Goal: Information Seeking & Learning: Compare options

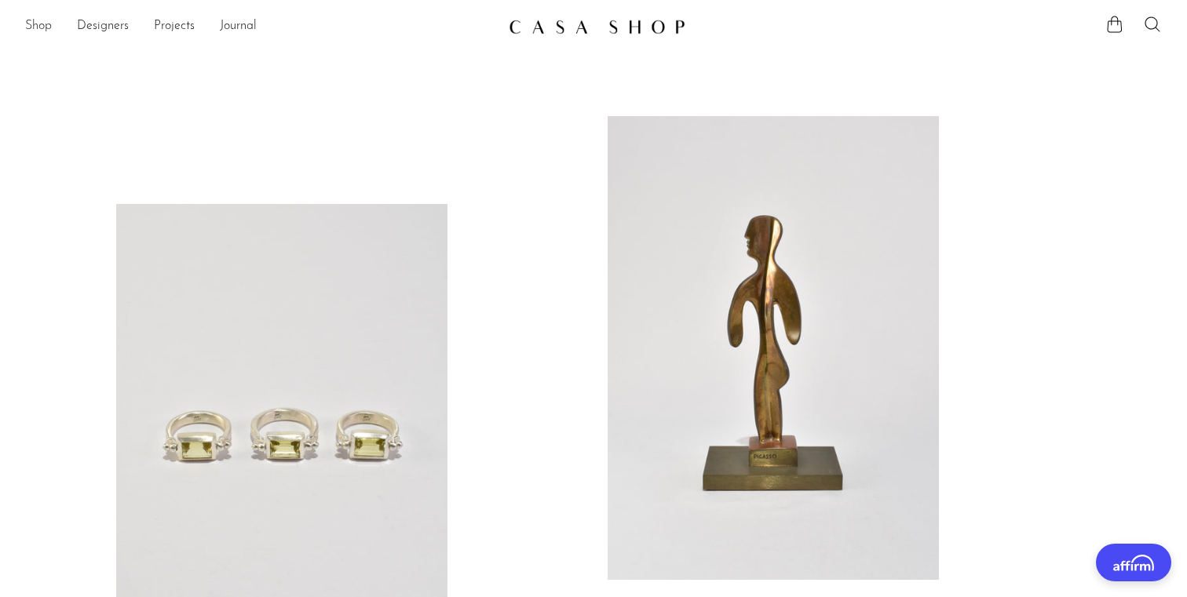
click at [33, 26] on link "Shop" at bounding box center [38, 26] width 27 height 20
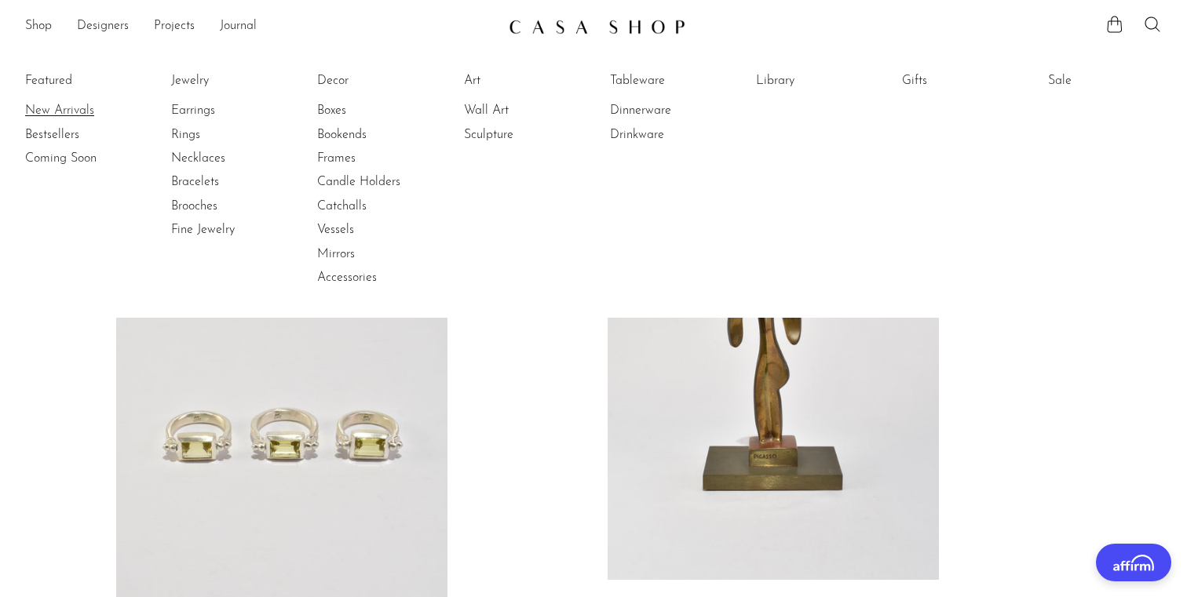
click at [57, 111] on link "New Arrivals" at bounding box center [84, 110] width 118 height 17
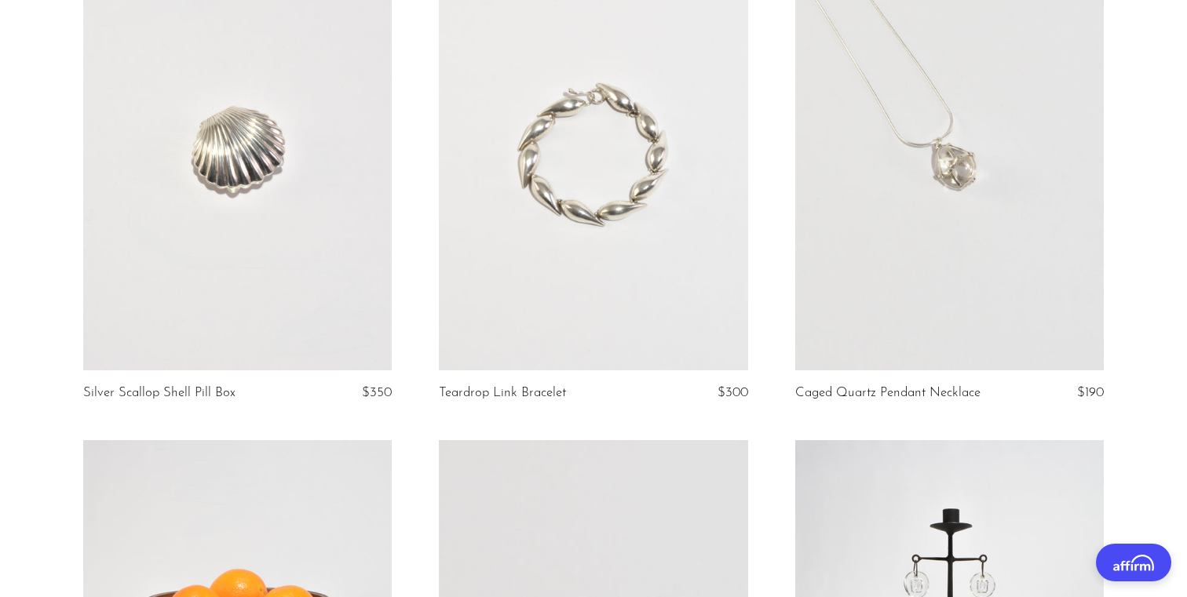
scroll to position [2211, 0]
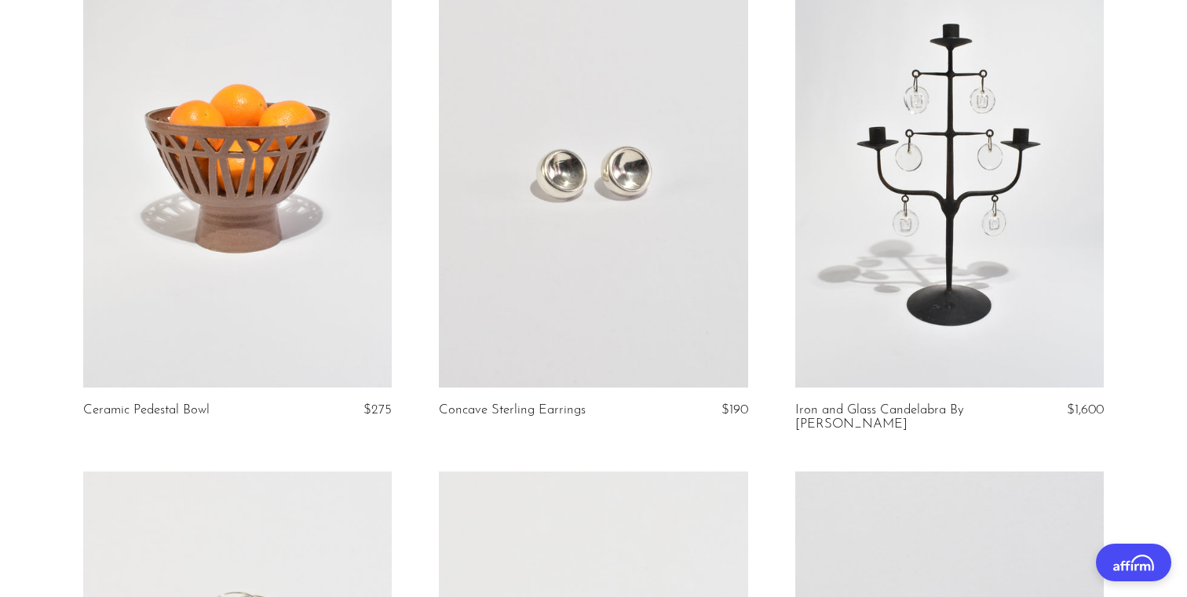
click at [416, 156] on article "Concave Sterling Earrings $190" at bounding box center [593, 213] width 356 height 516
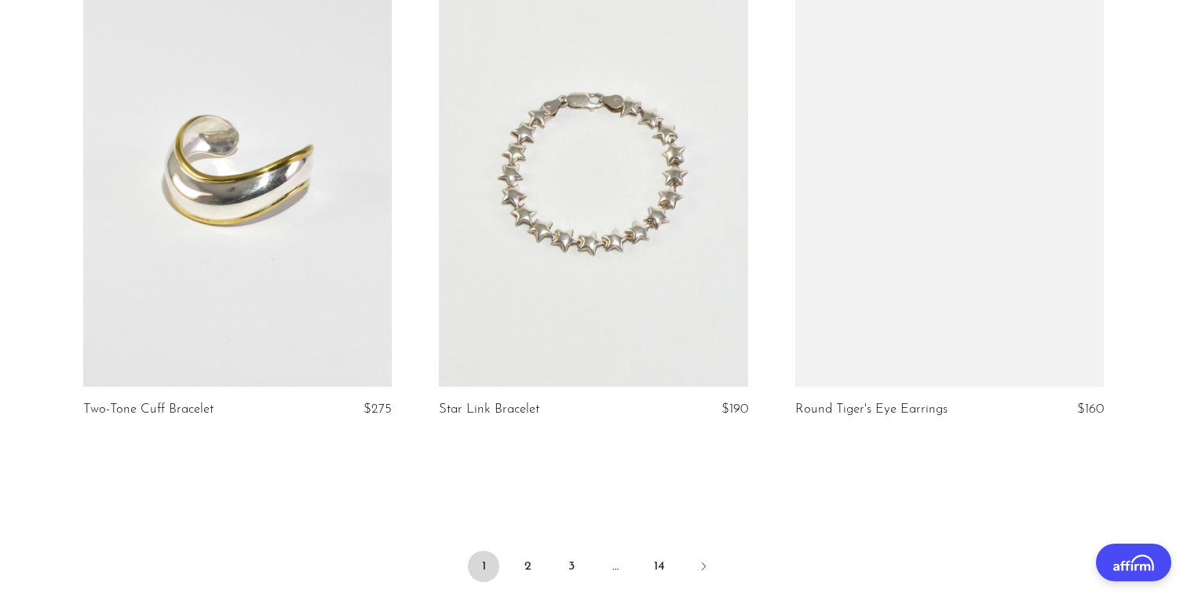
scroll to position [5979, 0]
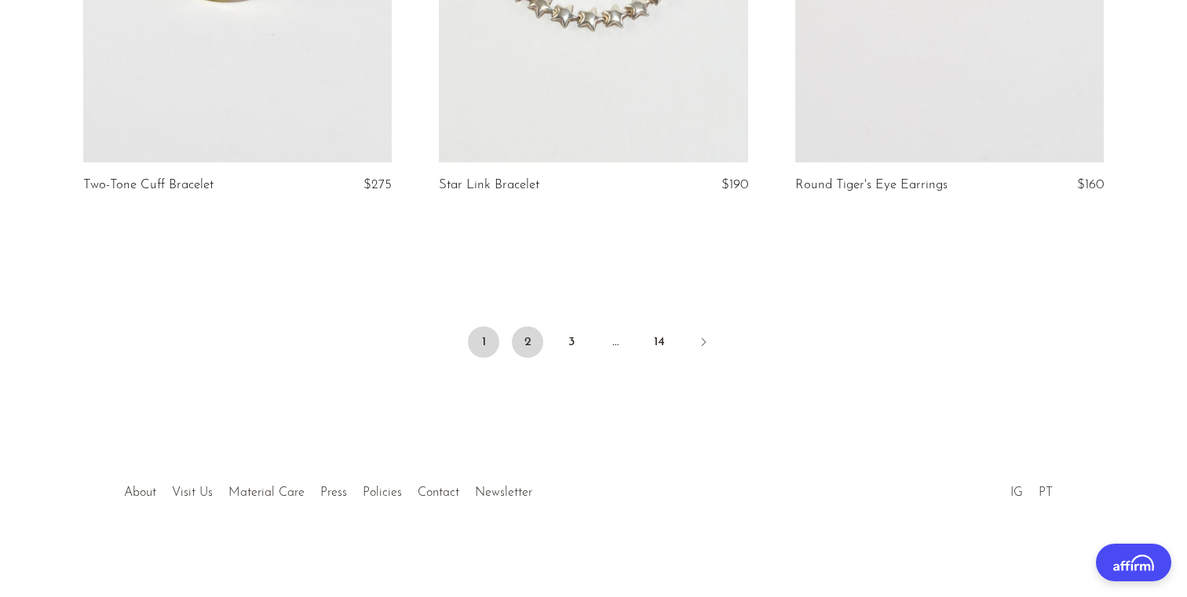
click at [532, 338] on link "2" at bounding box center [527, 342] width 31 height 31
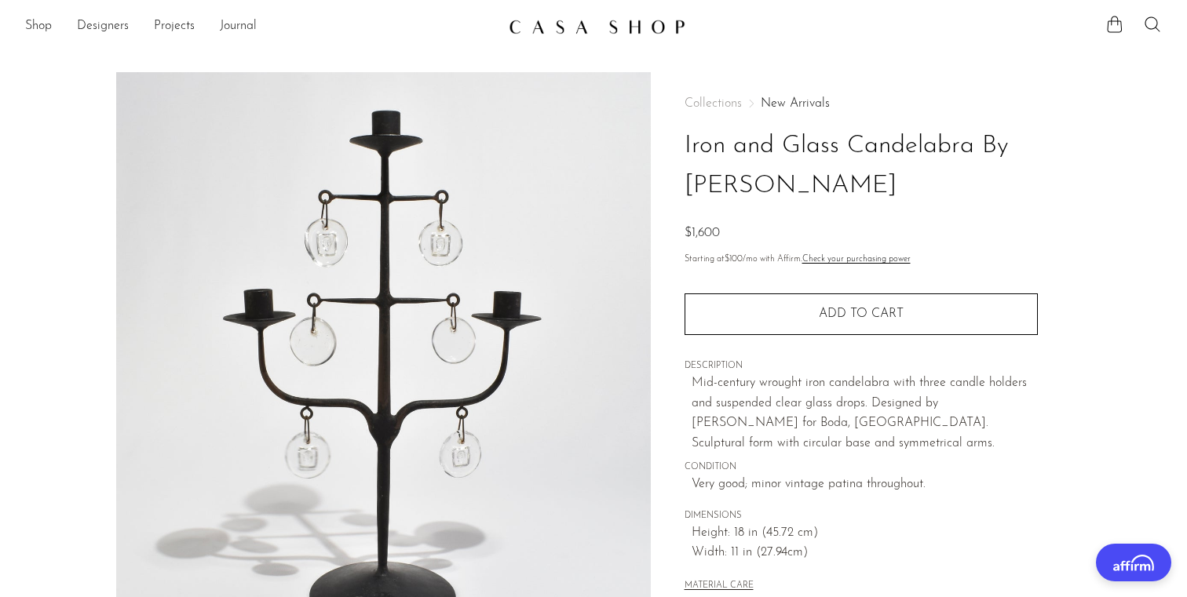
drag, startPoint x: 686, startPoint y: 183, endPoint x: 873, endPoint y: 184, distance: 186.8
click at [873, 184] on h1 "Iron and Glass Candelabra By Erik Höglund" at bounding box center [860, 166] width 353 height 80
copy h1 "Erik Höglund"
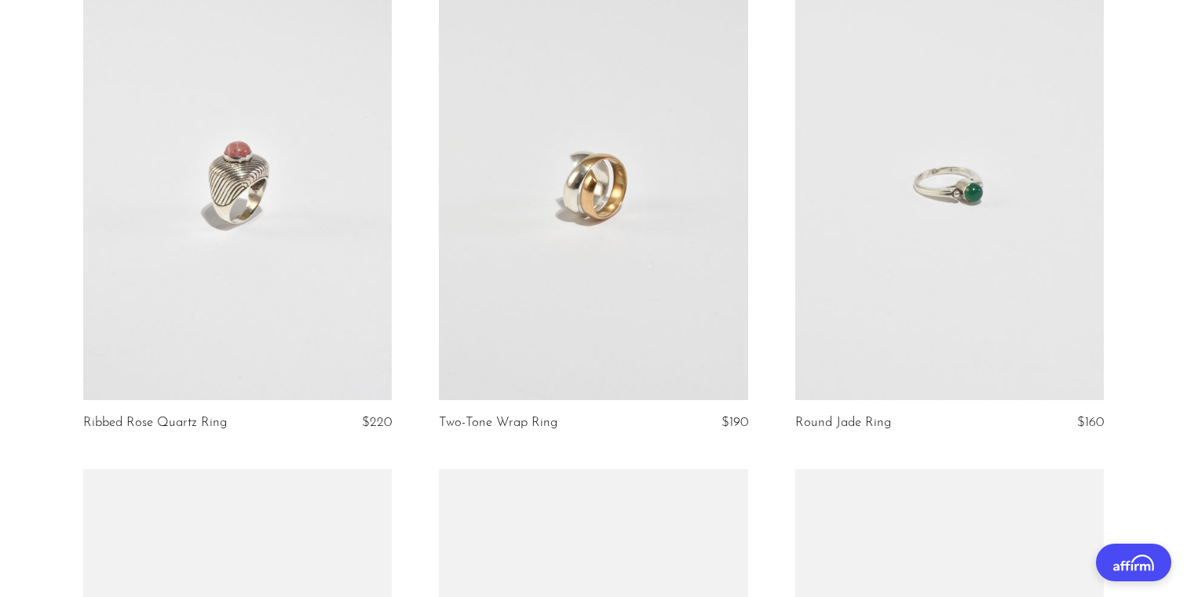
scroll to position [1724, 0]
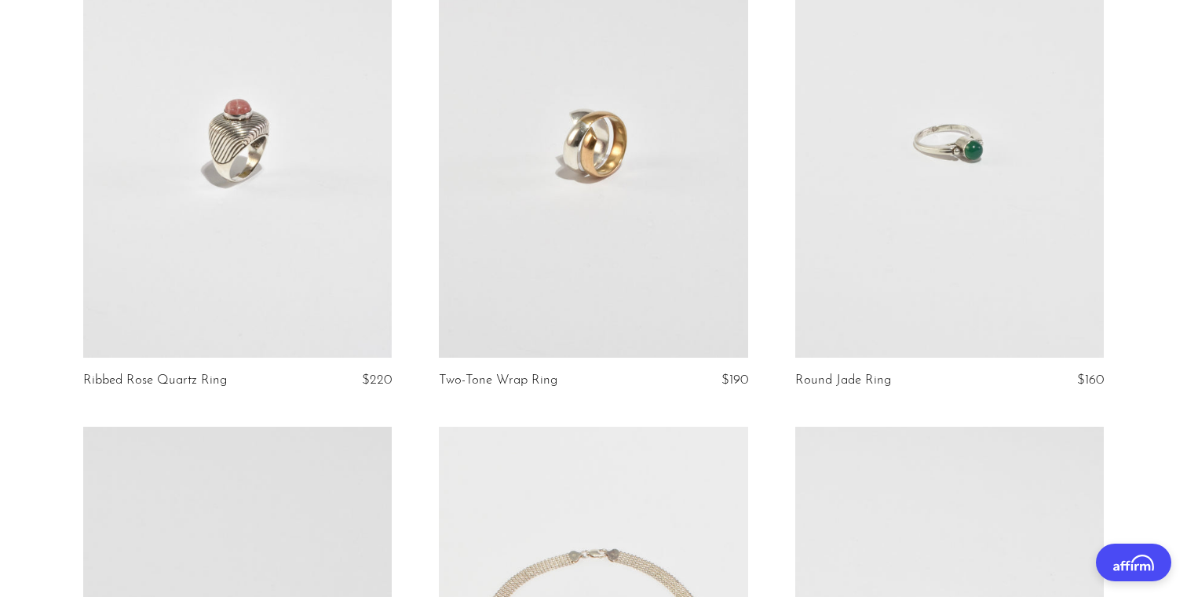
click at [409, 152] on article "Ribbed Rose Quartz Ring $220" at bounding box center [238, 176] width 356 height 502
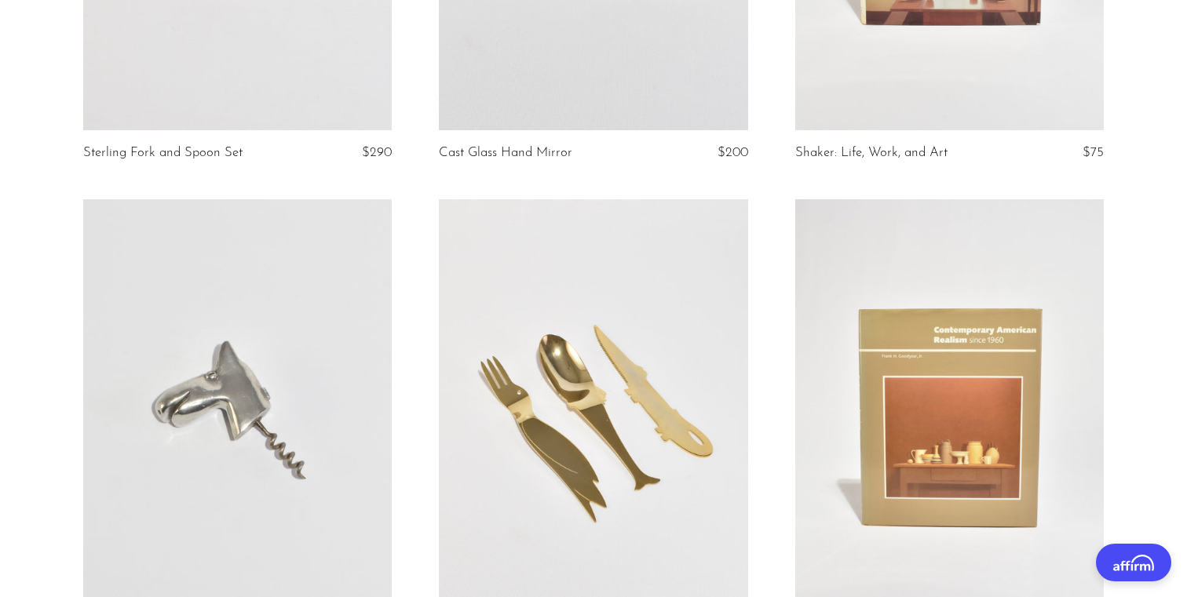
scroll to position [3143, 0]
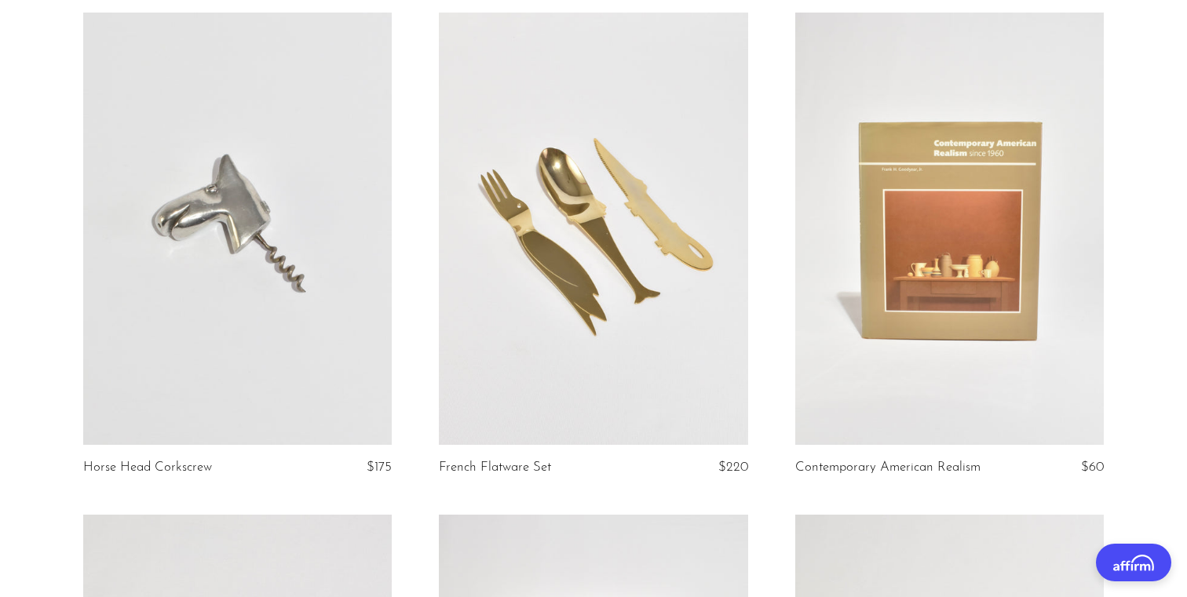
click at [1126, 158] on article "Contemporary American Realism $60" at bounding box center [950, 264] width 356 height 502
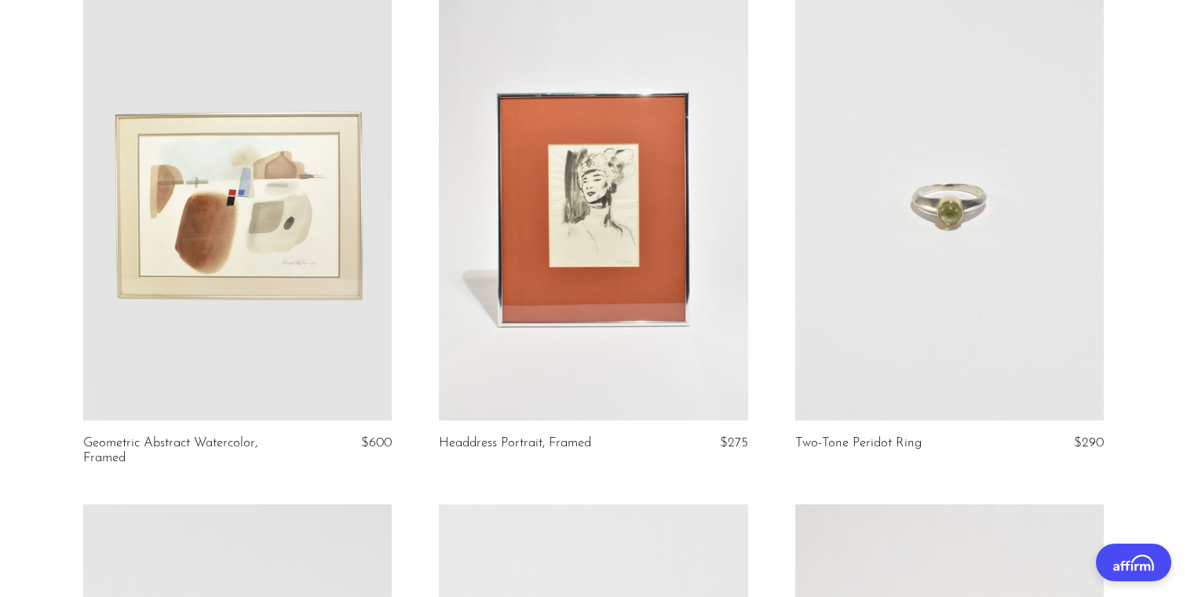
scroll to position [4164, 0]
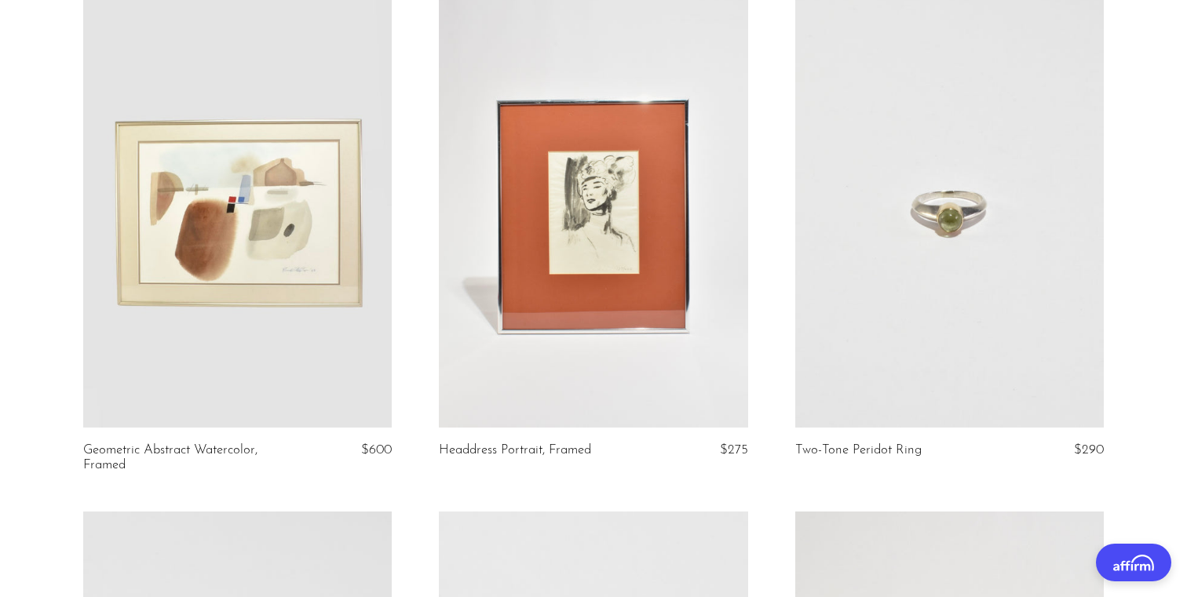
click at [411, 133] on article "Geometric Abstract Watercolor, Framed $600" at bounding box center [238, 253] width 356 height 516
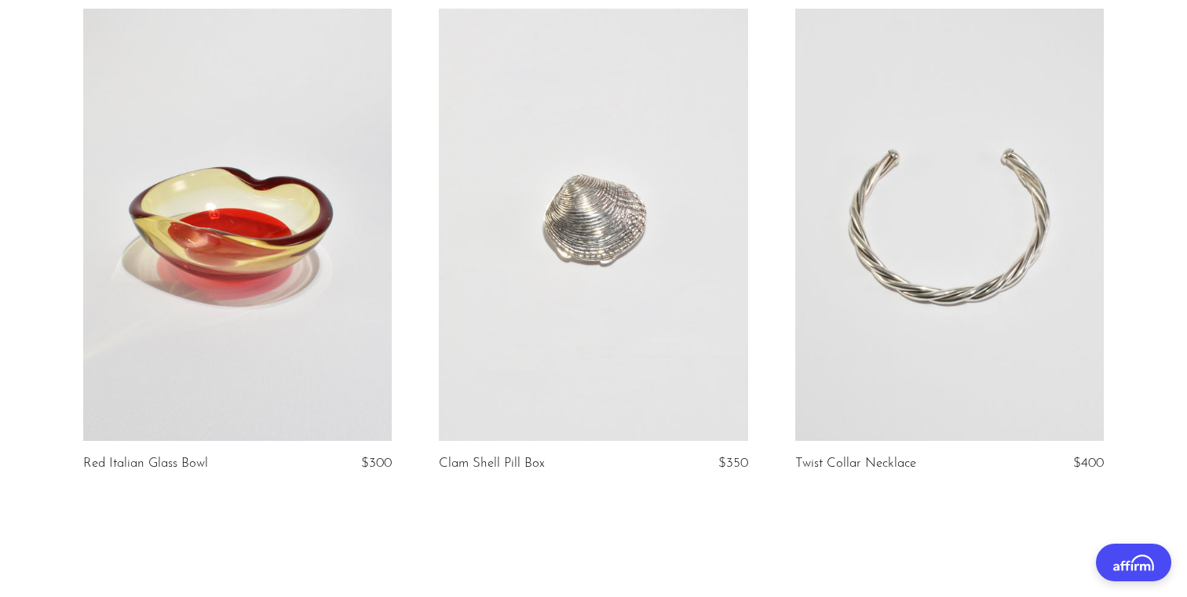
scroll to position [5964, 0]
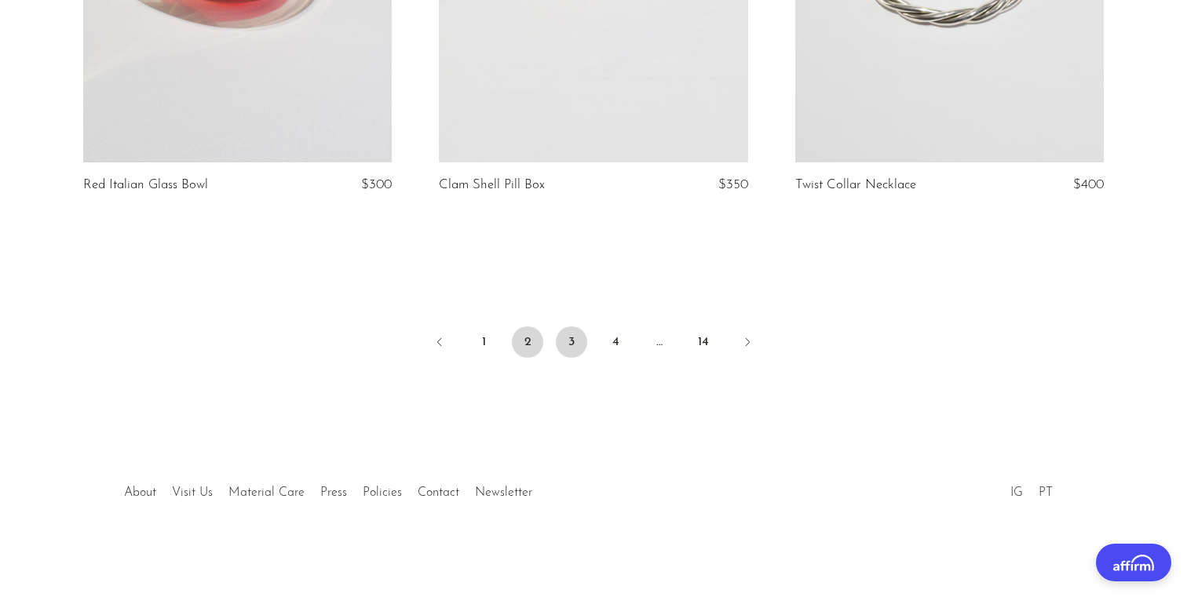
click at [577, 343] on link "3" at bounding box center [571, 342] width 31 height 31
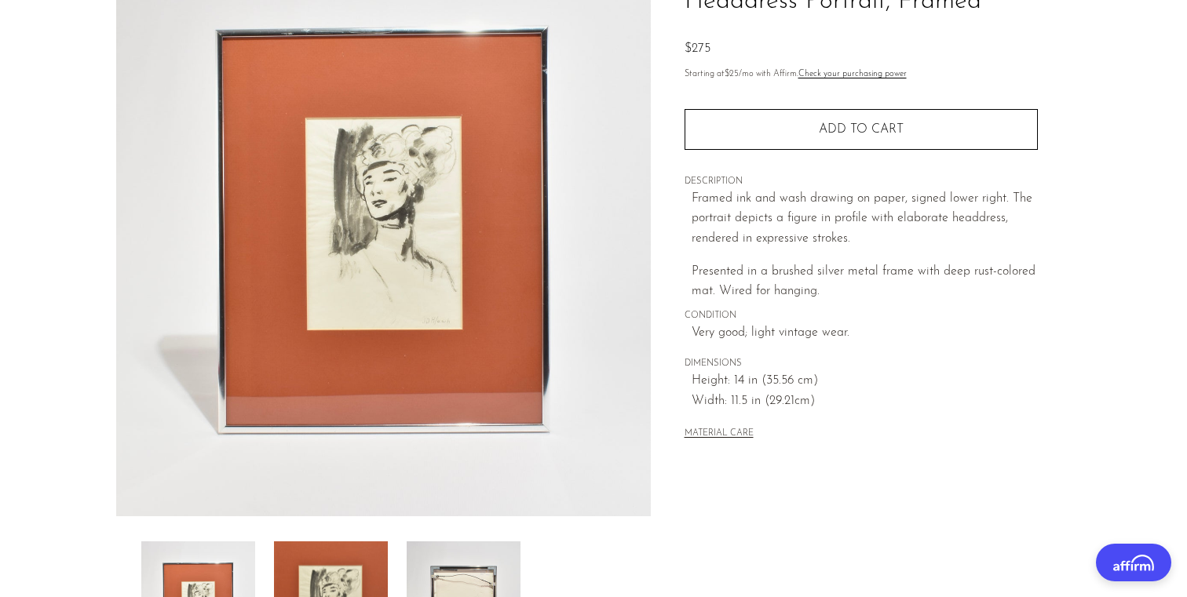
scroll to position [425, 0]
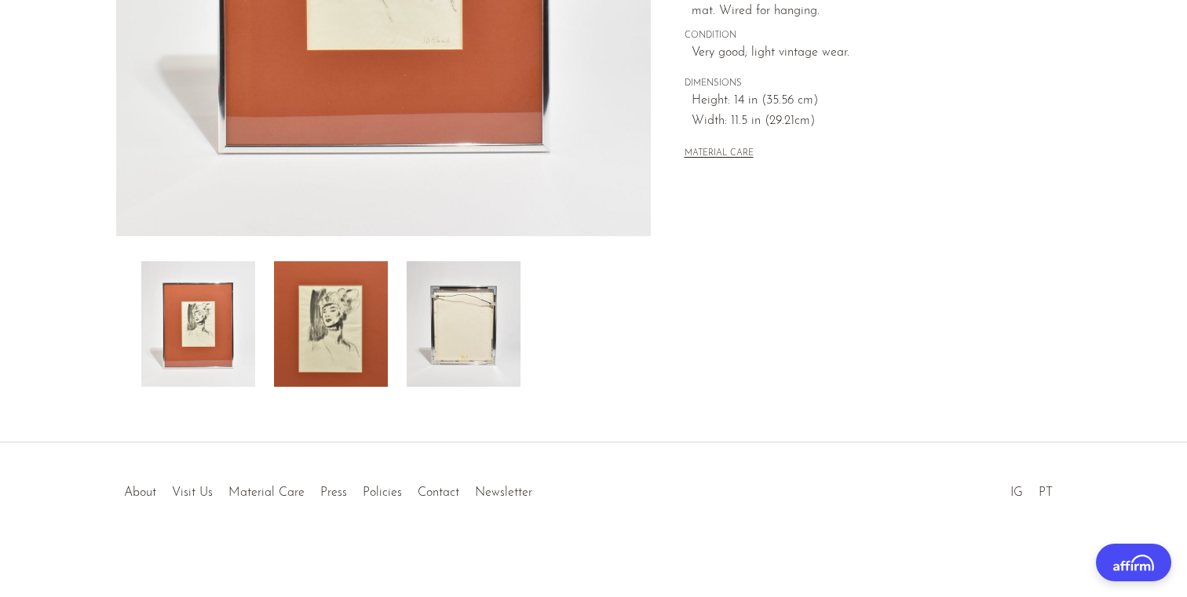
click at [353, 326] on img at bounding box center [331, 324] width 114 height 126
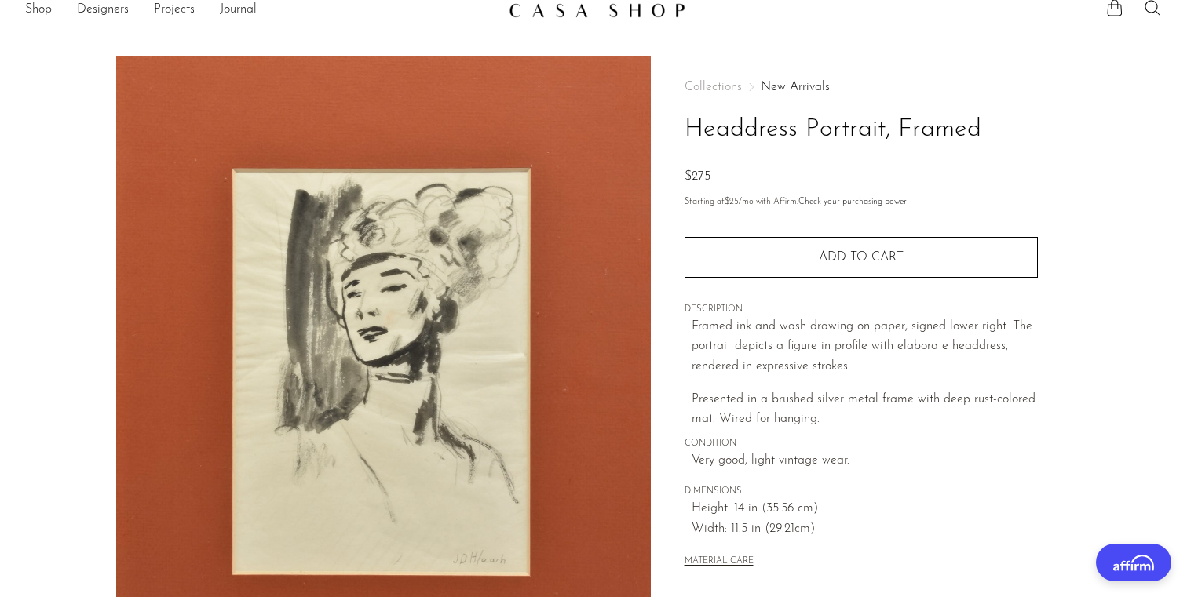
scroll to position [0, 0]
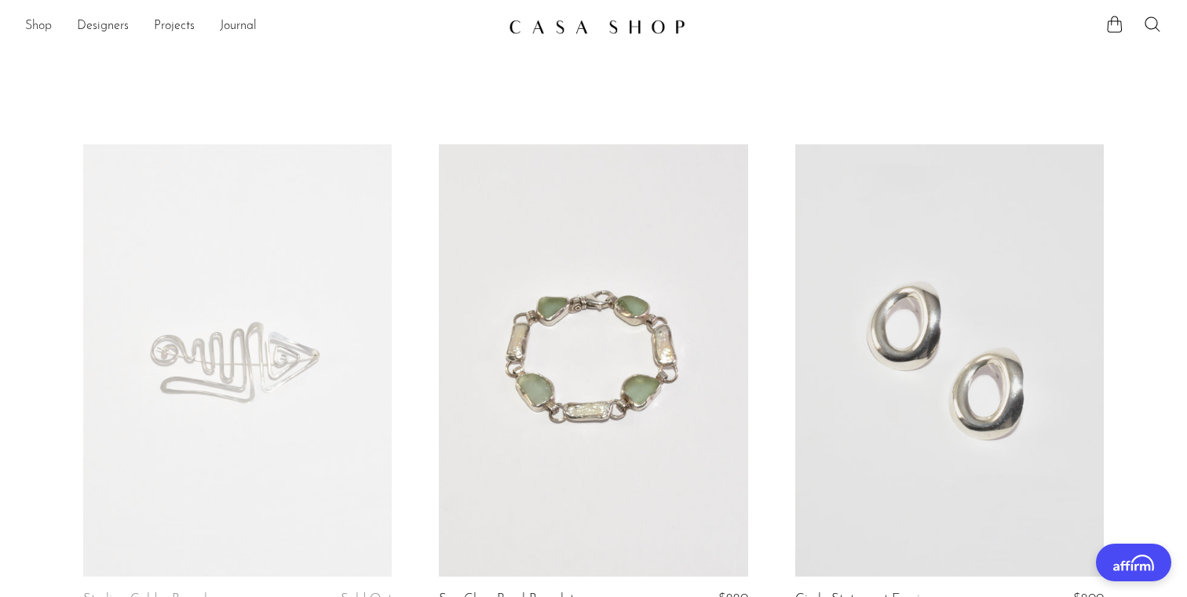
click at [41, 24] on link "Shop" at bounding box center [38, 26] width 27 height 20
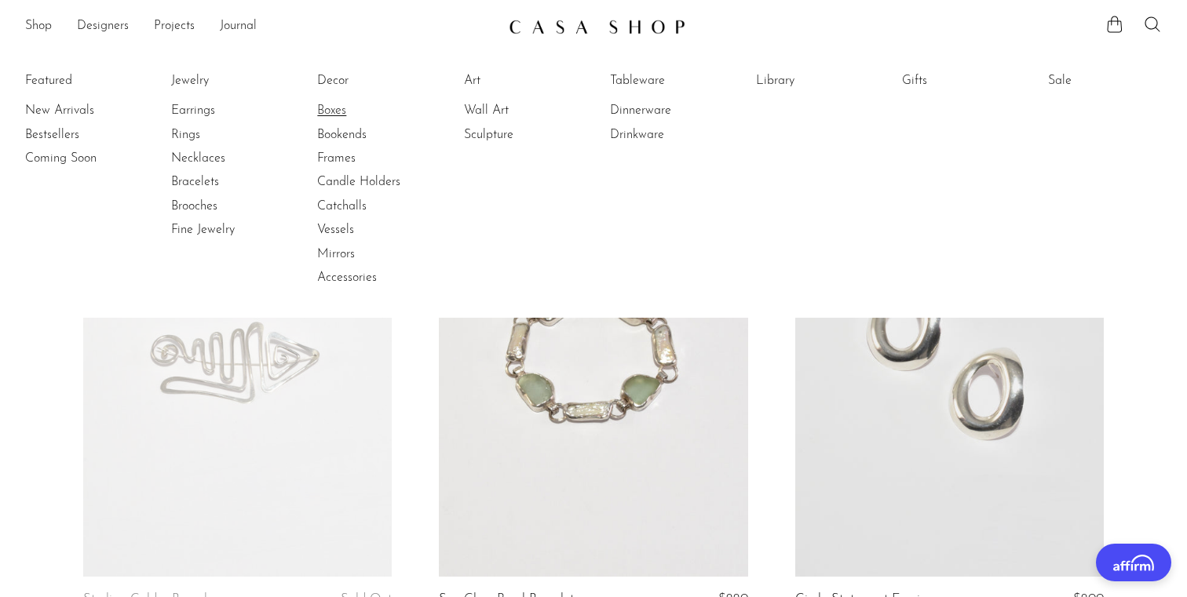
click at [339, 110] on link "Boxes" at bounding box center [376, 110] width 118 height 17
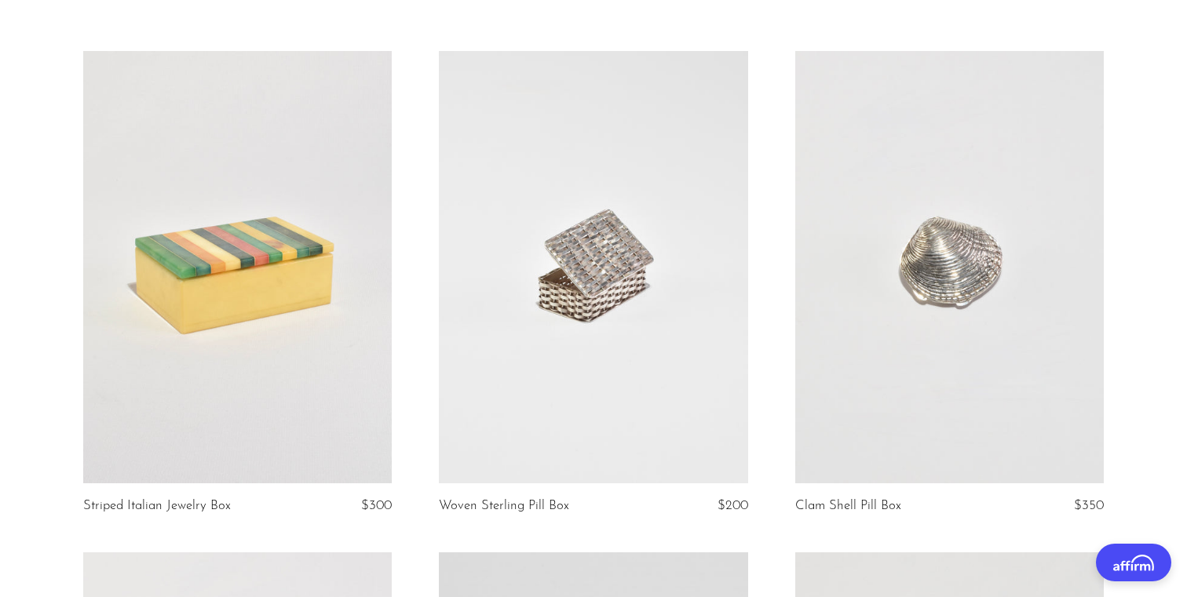
scroll to position [97, 0]
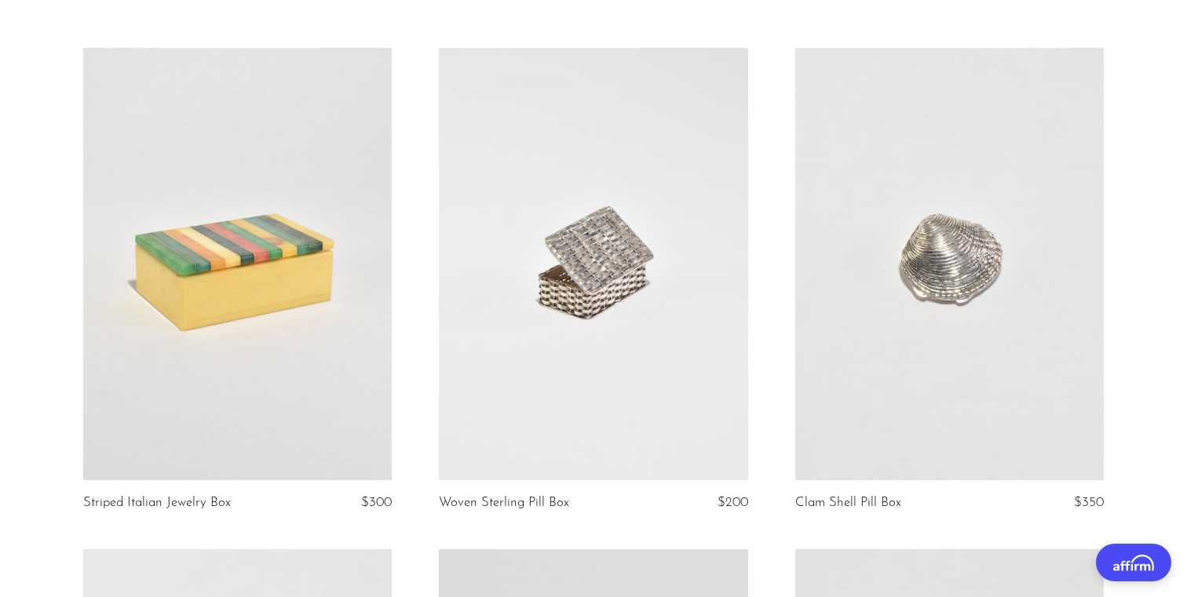
click at [224, 255] on link at bounding box center [237, 264] width 309 height 432
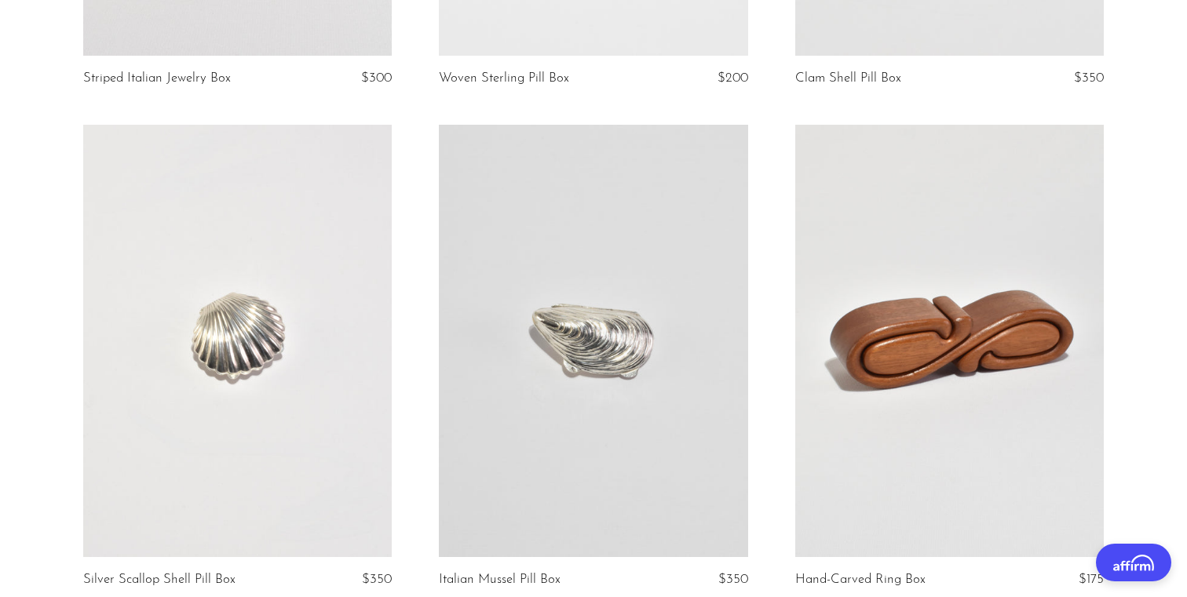
scroll to position [703, 0]
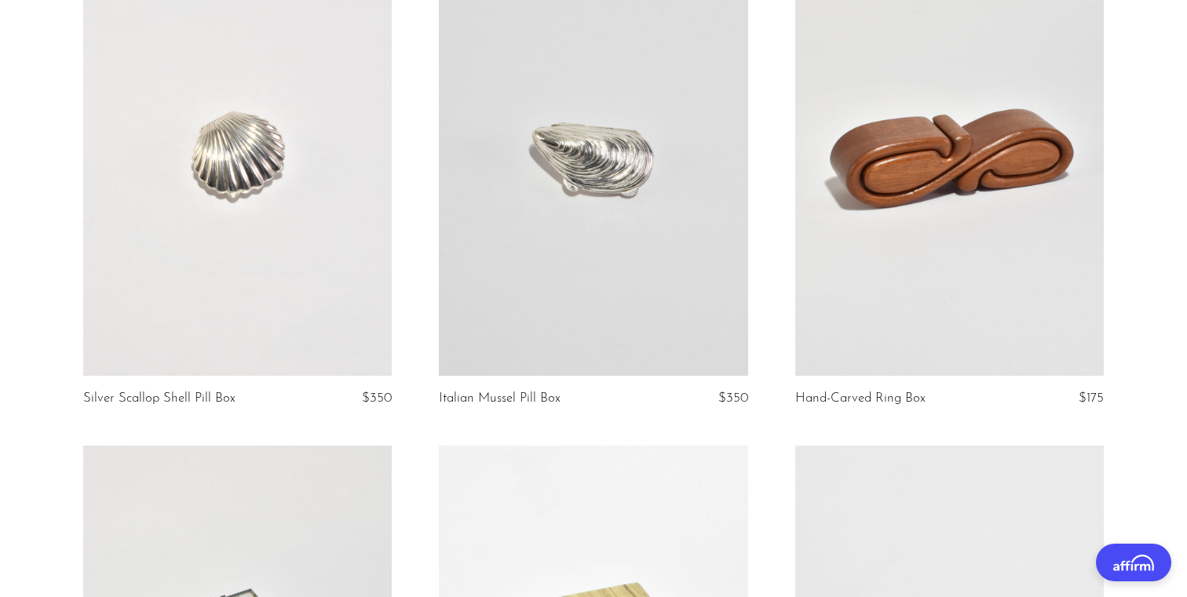
click at [969, 171] on link at bounding box center [949, 159] width 309 height 432
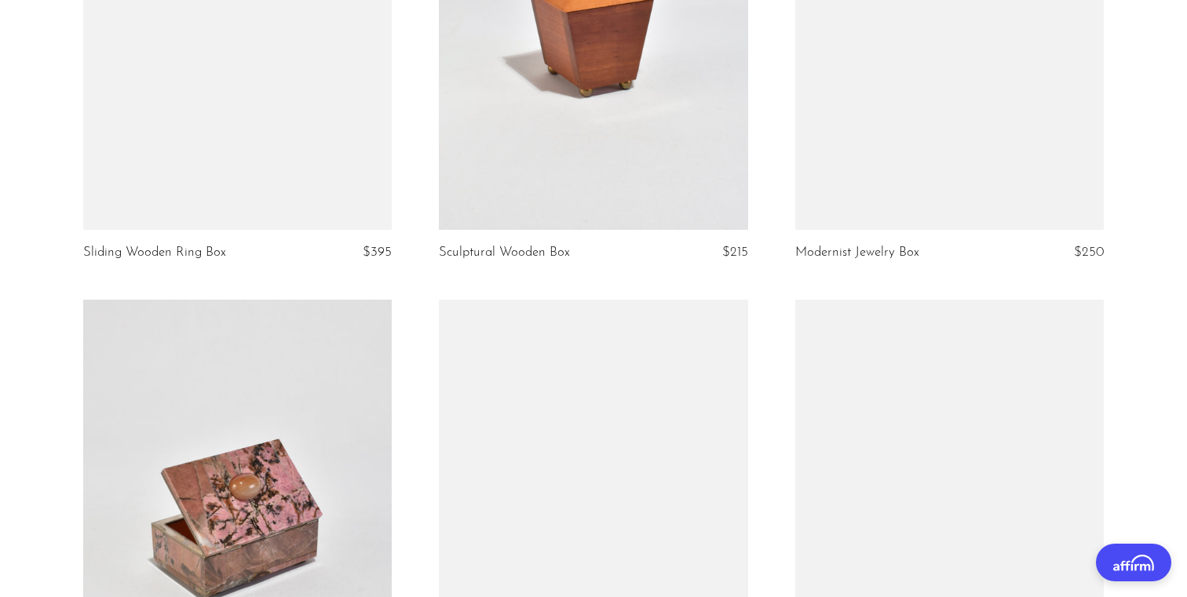
scroll to position [2664, 0]
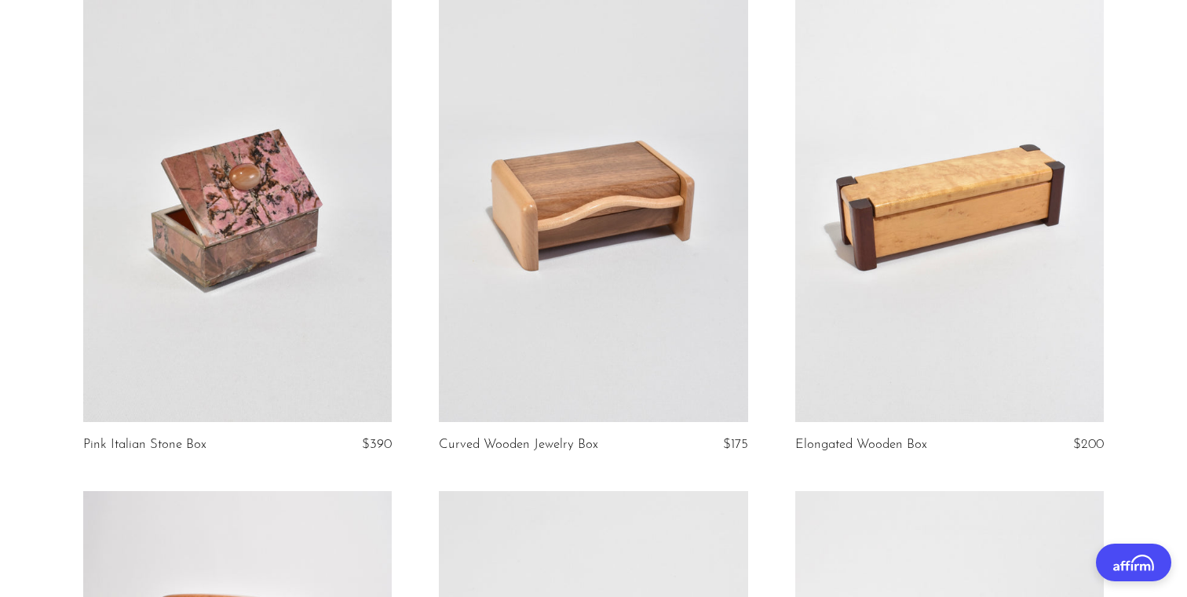
click at [422, 172] on article "Curved Wooden Jewelry Box $175" at bounding box center [593, 241] width 356 height 502
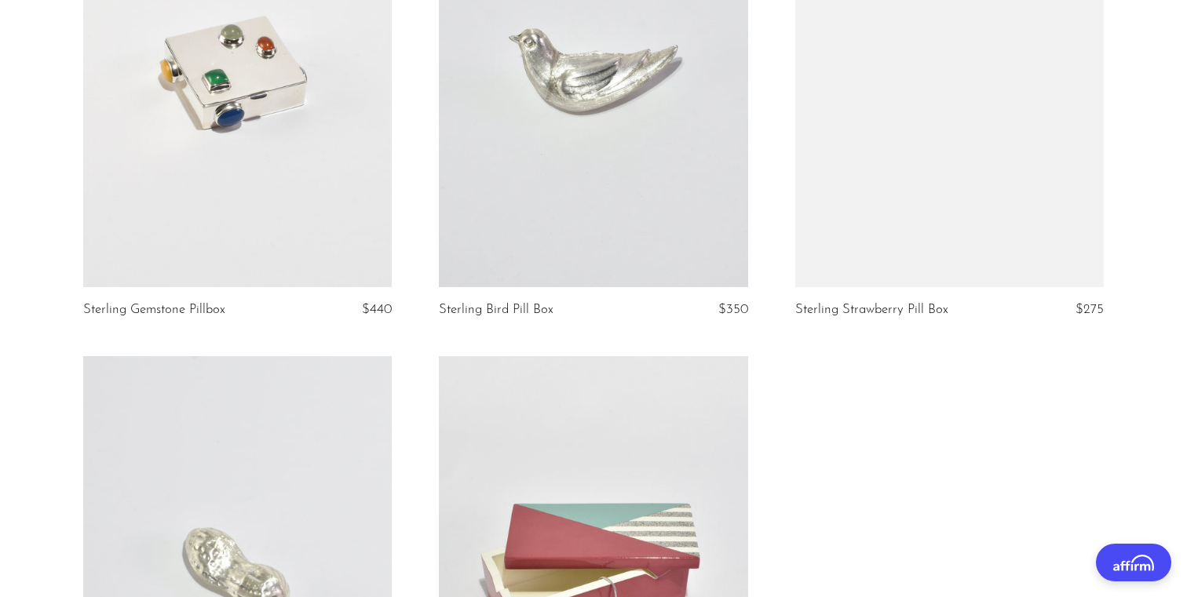
scroll to position [4980, 0]
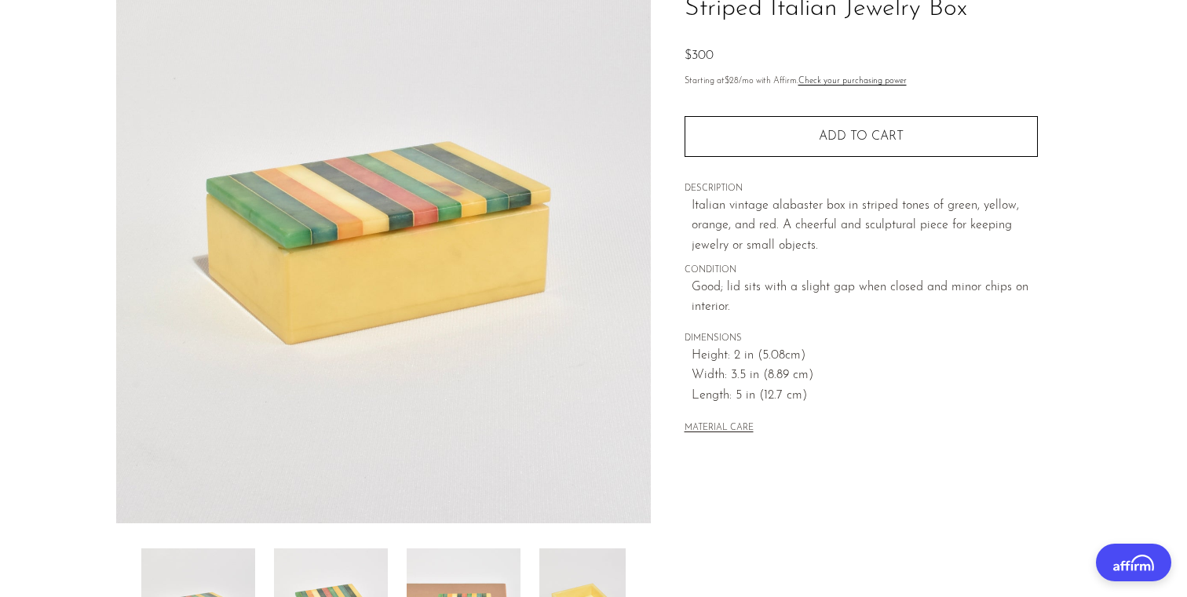
scroll to position [425, 0]
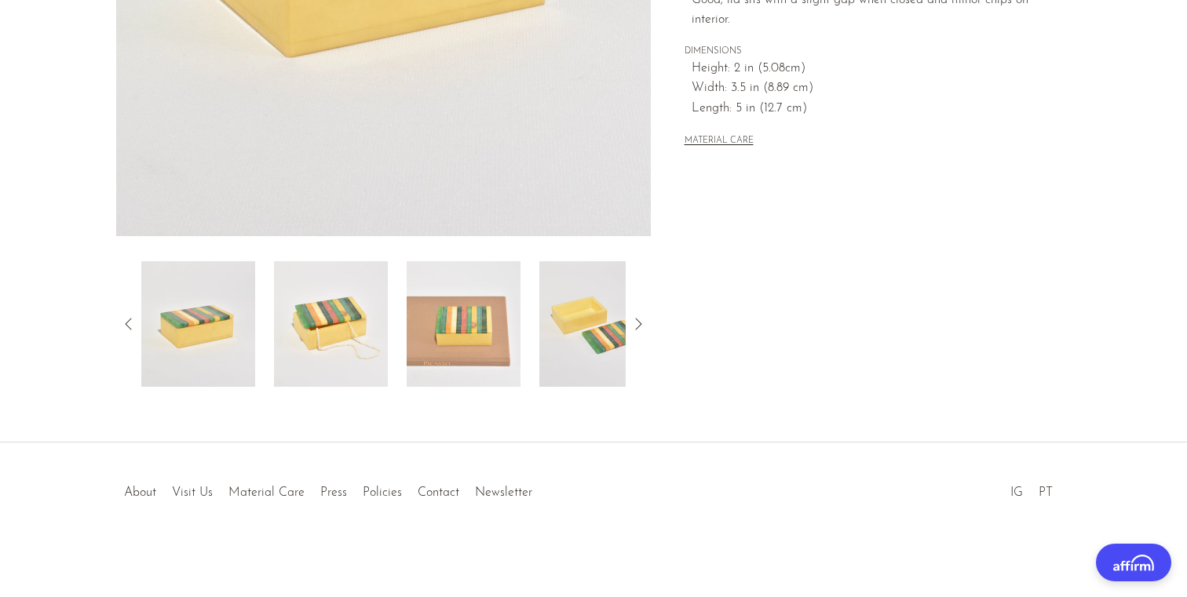
click at [311, 330] on img at bounding box center [331, 324] width 114 height 126
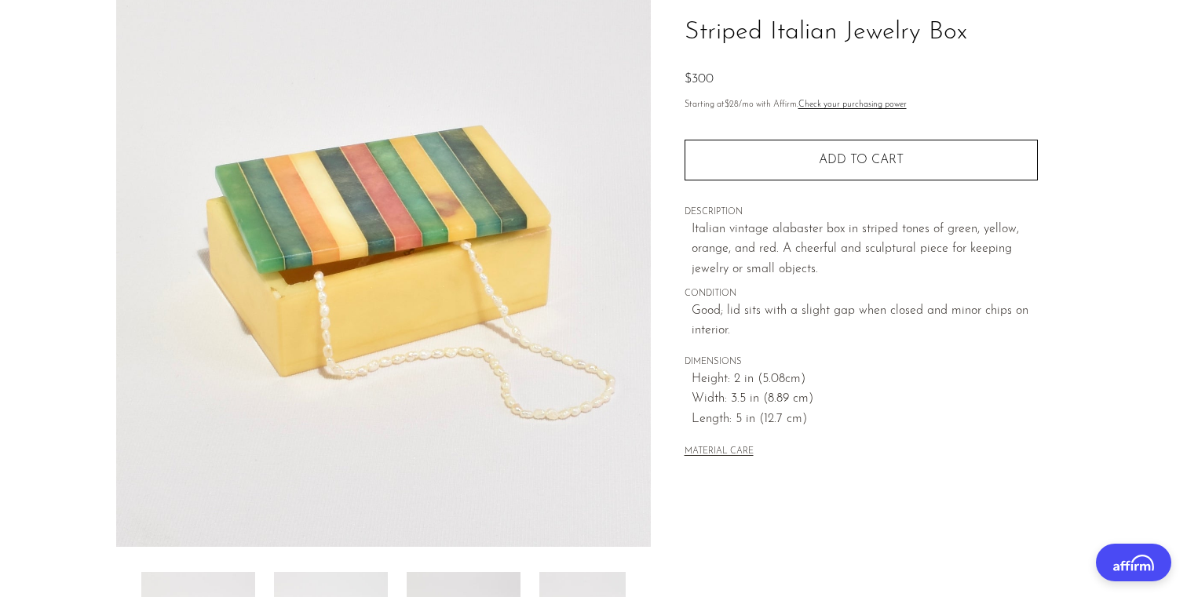
scroll to position [166, 0]
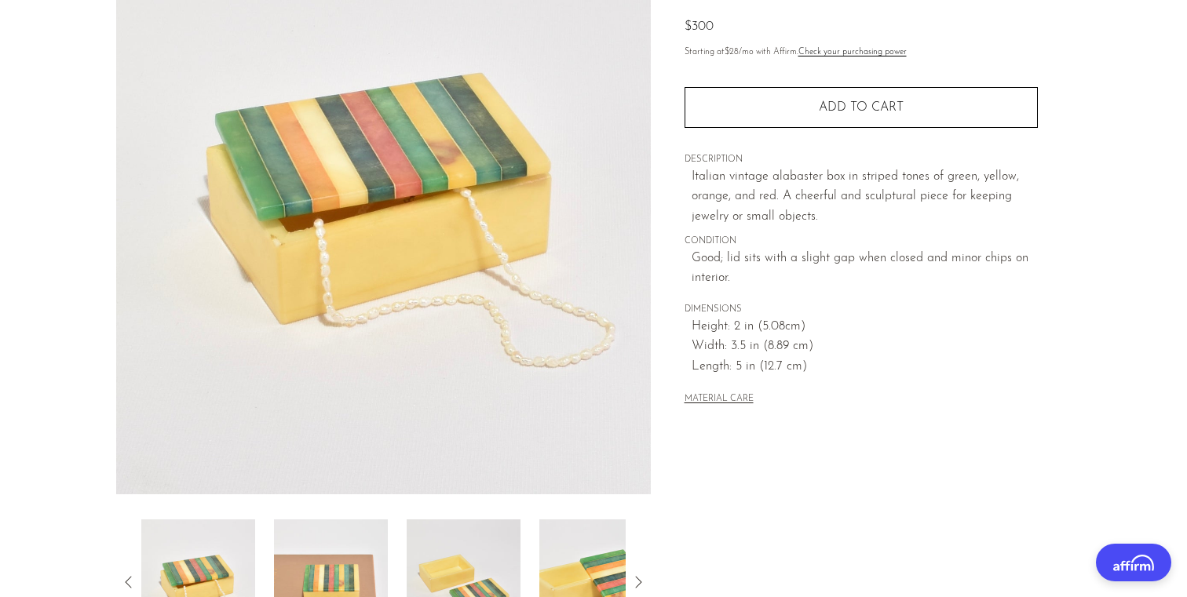
click at [466, 530] on img at bounding box center [464, 583] width 114 height 126
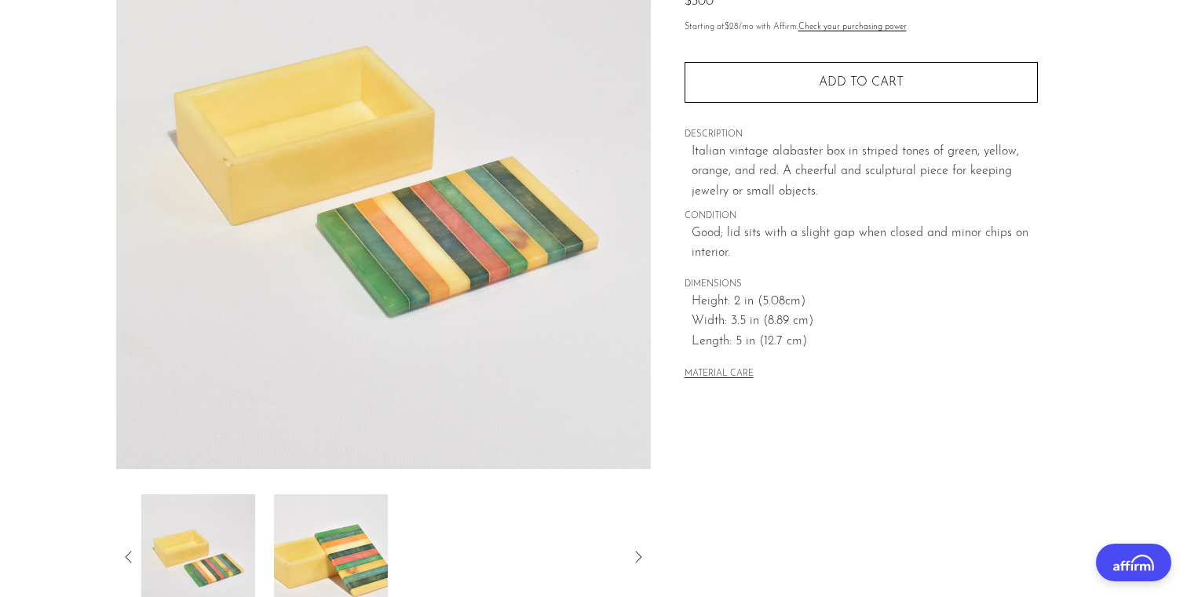
scroll to position [193, 0]
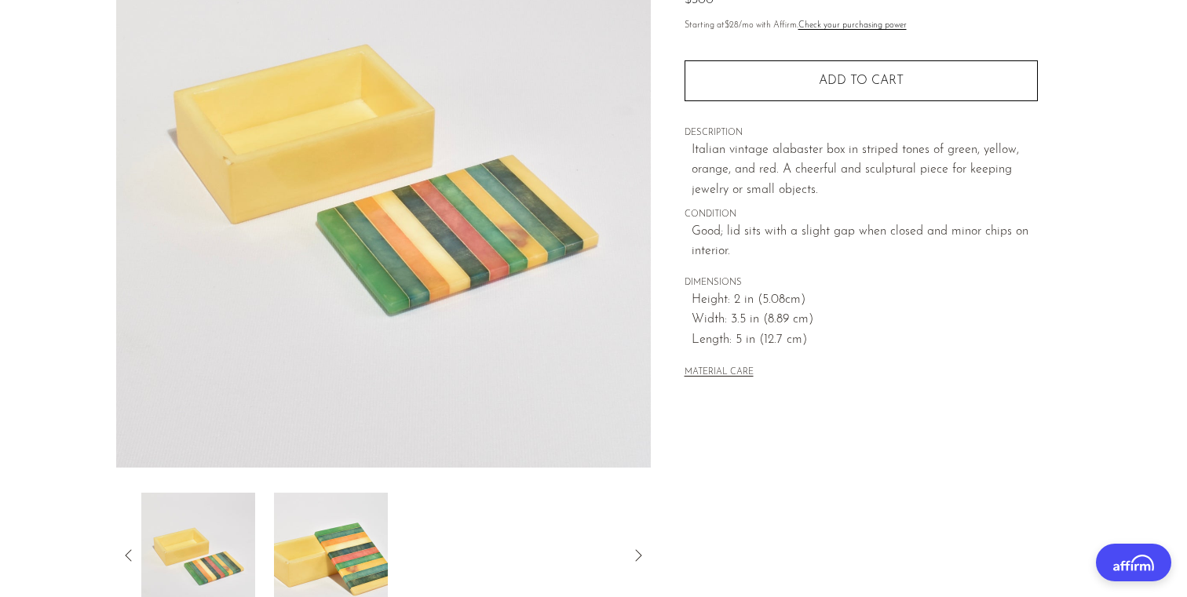
click at [472, 538] on div at bounding box center [383, 556] width 484 height 126
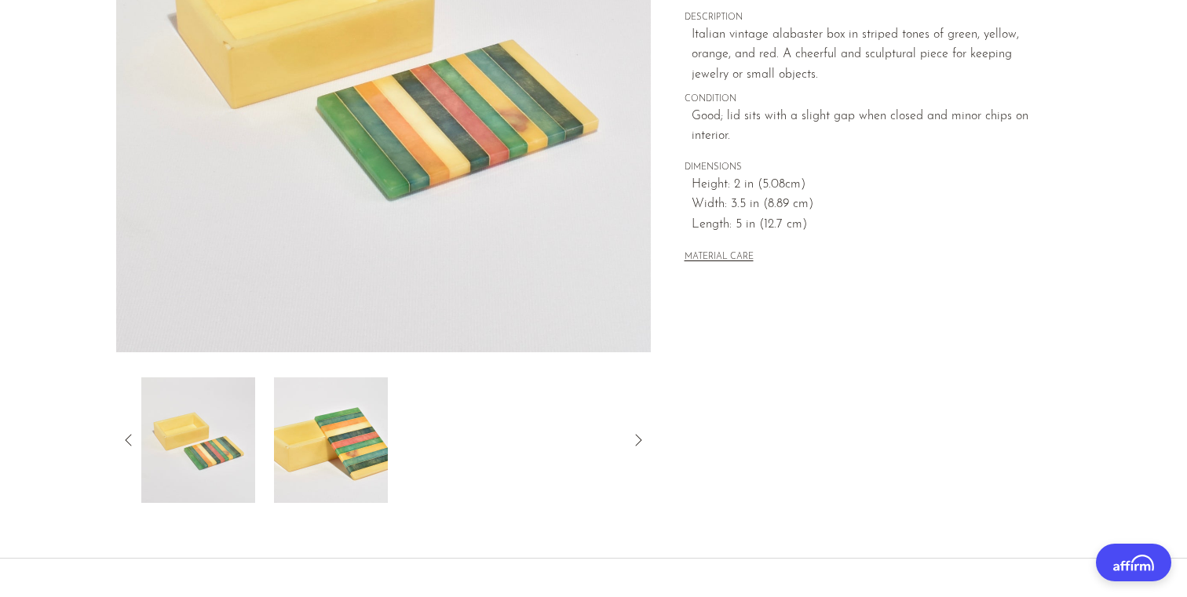
scroll to position [378, 0]
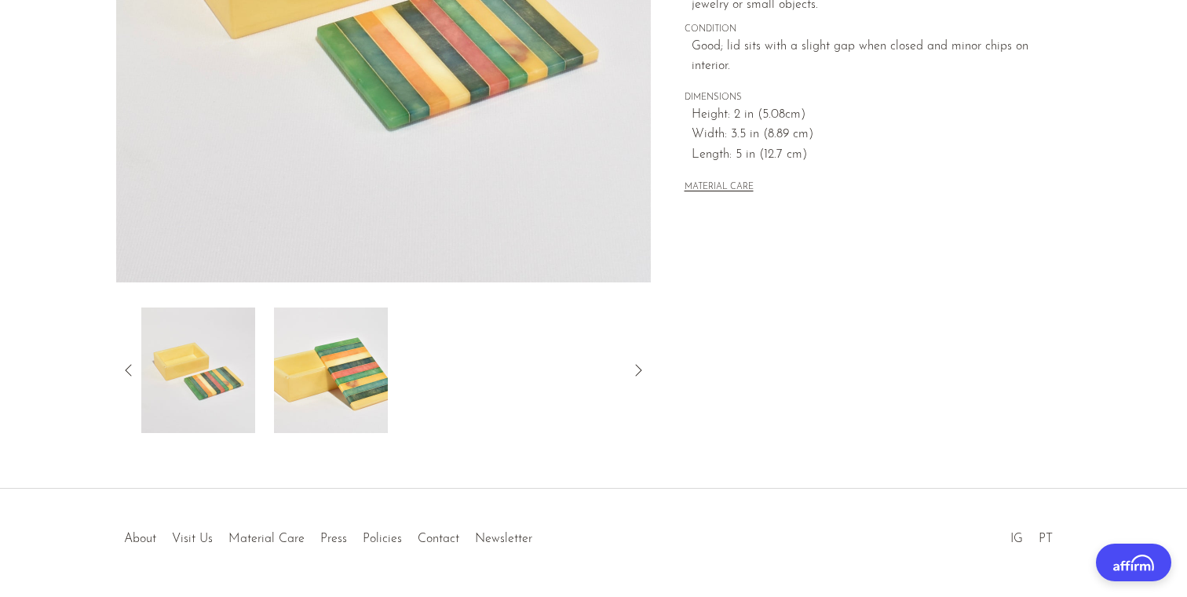
click at [213, 370] on img at bounding box center [198, 371] width 114 height 126
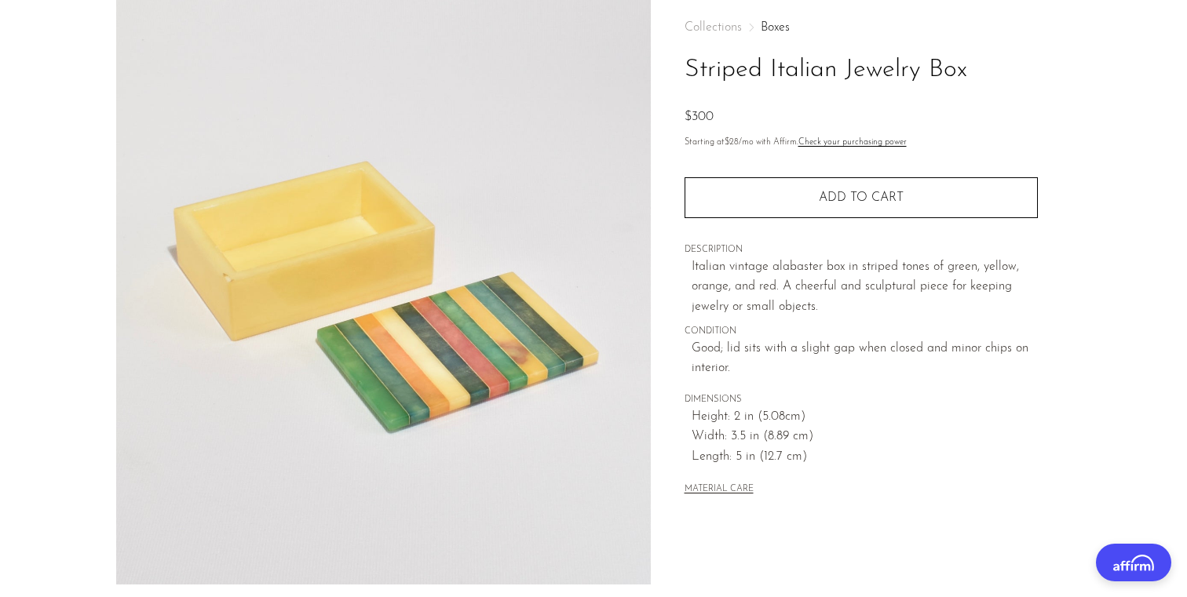
scroll to position [0, 0]
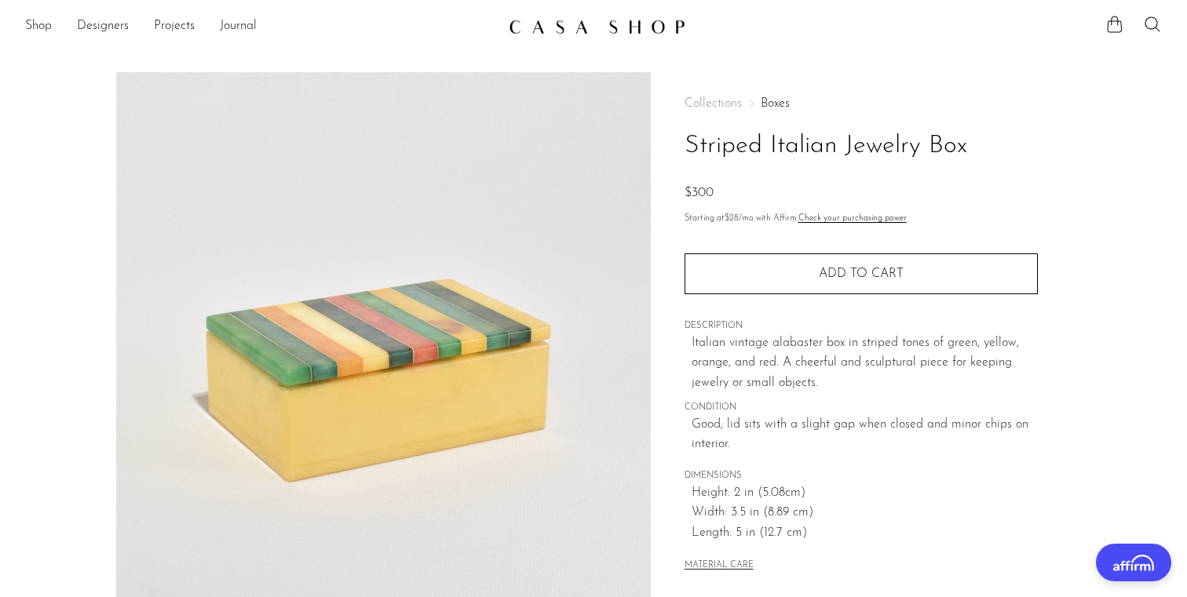
drag, startPoint x: 684, startPoint y: 146, endPoint x: 991, endPoint y: 147, distance: 306.1
click at [991, 147] on h1 "Striped Italian Jewelry Box" at bounding box center [860, 146] width 353 height 40
copy h1 "Striped Italian Jewelry Box"
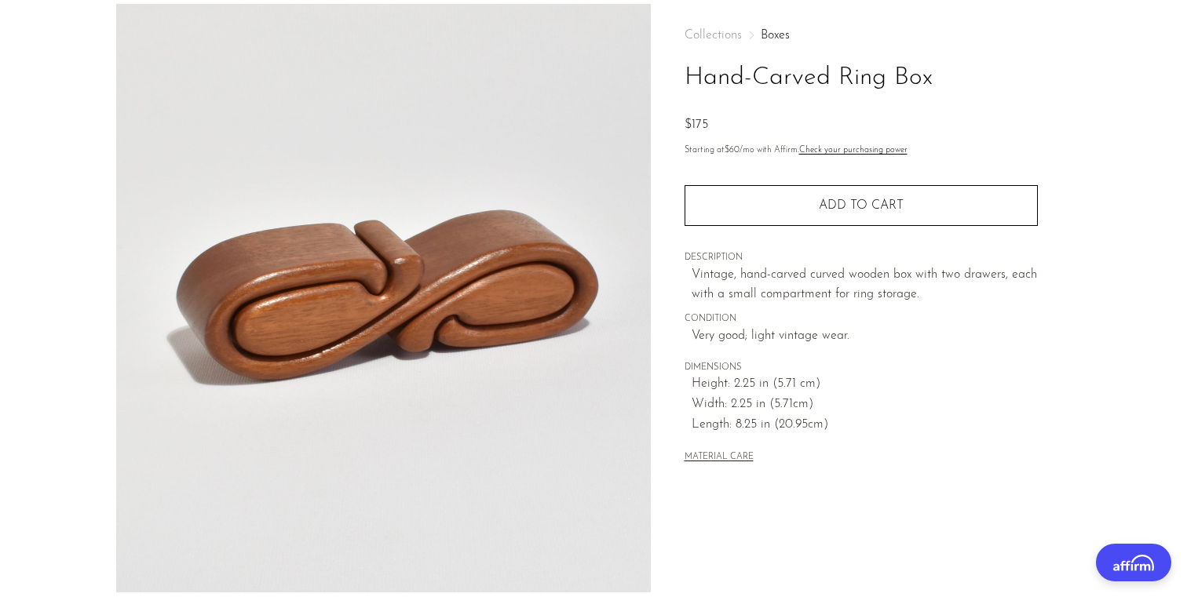
scroll to position [216, 0]
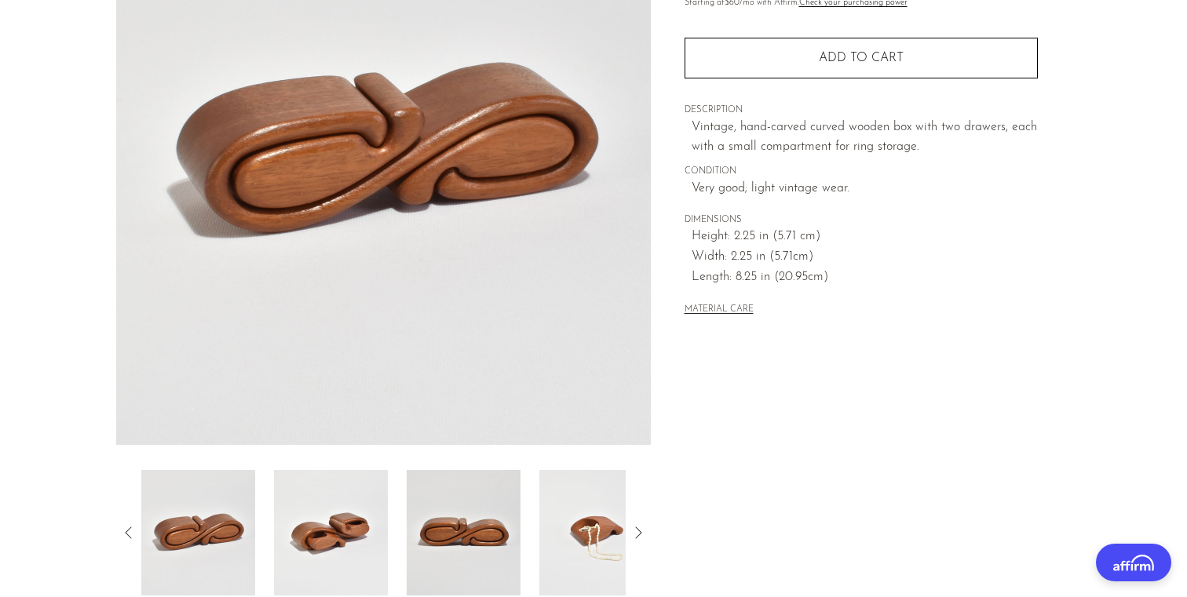
click at [316, 524] on img at bounding box center [331, 533] width 114 height 126
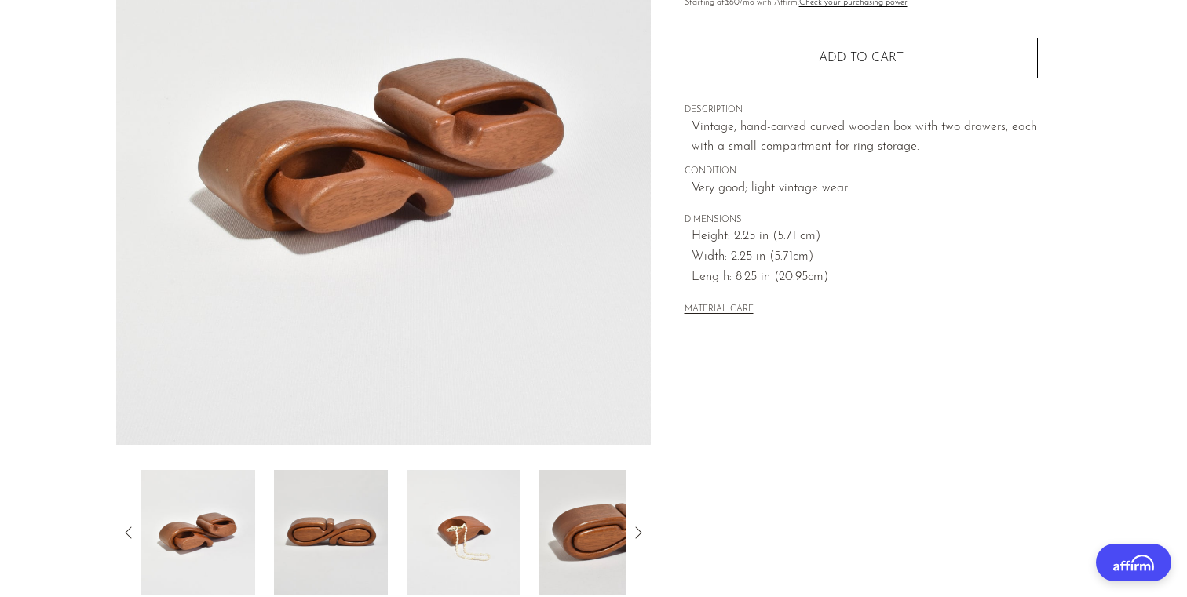
click at [323, 535] on img at bounding box center [331, 533] width 114 height 126
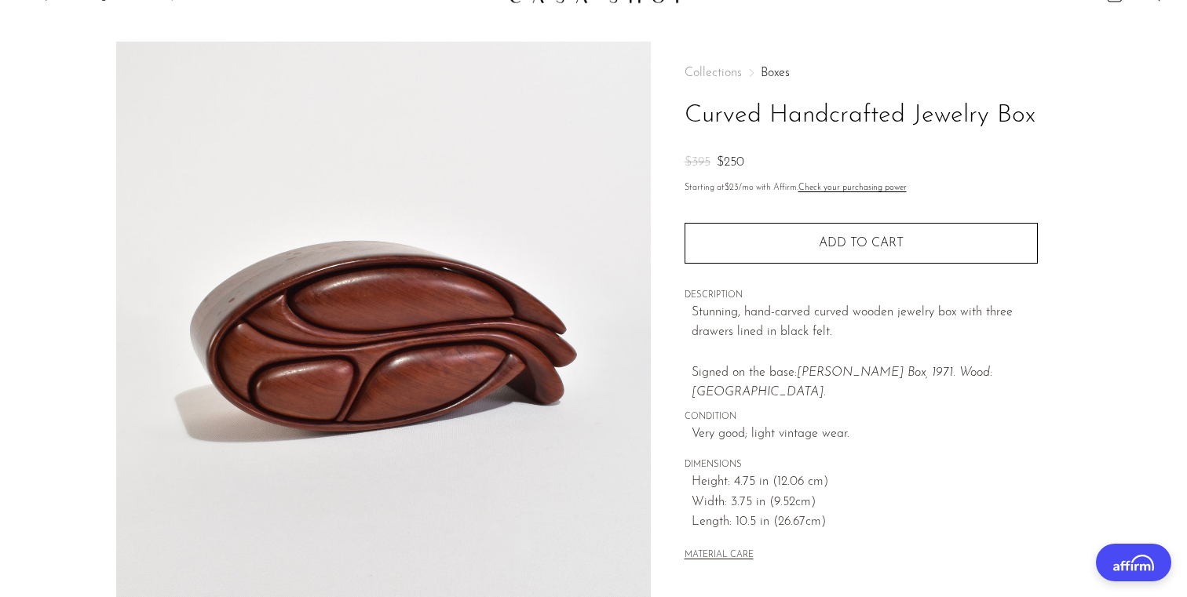
scroll to position [31, 0]
drag, startPoint x: 682, startPoint y: 114, endPoint x: 1085, endPoint y: 117, distance: 402.7
click at [1085, 117] on article "Curved Handcrafted Jewelry Box $395 $250" at bounding box center [593, 410] width 1005 height 739
copy h1 "Curved Handcrafted Jewelry Box"
